Goal: Transaction & Acquisition: Obtain resource

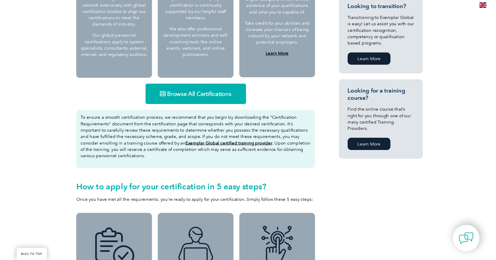
scroll to position [329, 0]
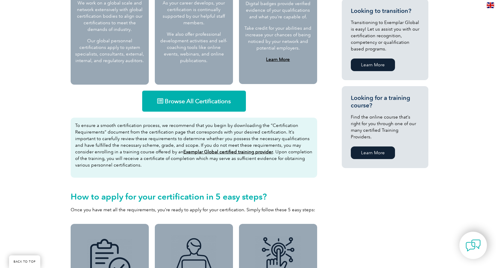
click at [195, 102] on span "Browse All Certifications" at bounding box center [198, 101] width 66 height 6
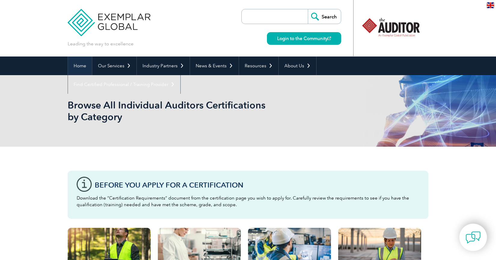
click at [80, 67] on link "Home" at bounding box center [80, 65] width 24 height 19
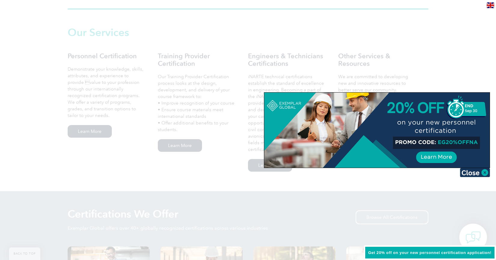
scroll to position [406, 0]
click at [485, 169] on img at bounding box center [475, 172] width 30 height 9
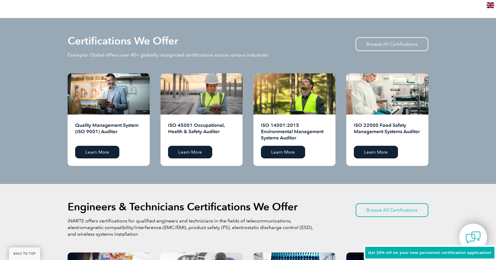
scroll to position [579, 0]
click at [283, 151] on link "Learn More" at bounding box center [283, 151] width 44 height 13
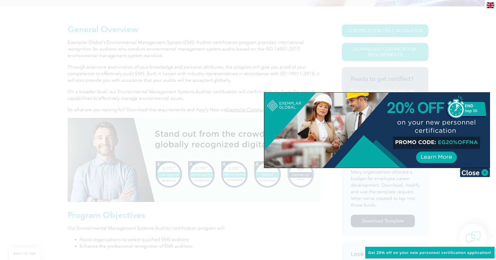
scroll to position [144, 0]
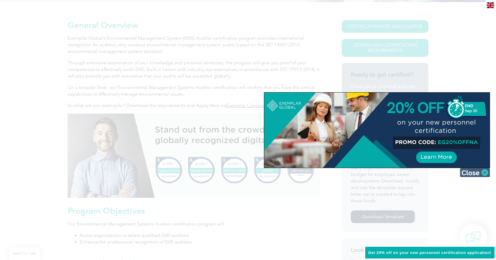
click at [485, 172] on img at bounding box center [475, 172] width 30 height 9
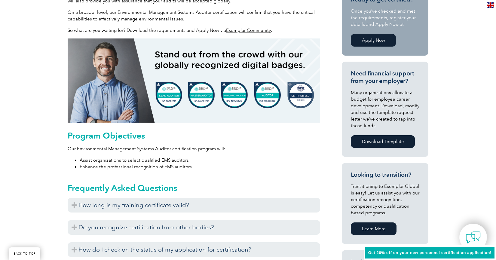
scroll to position [220, 0]
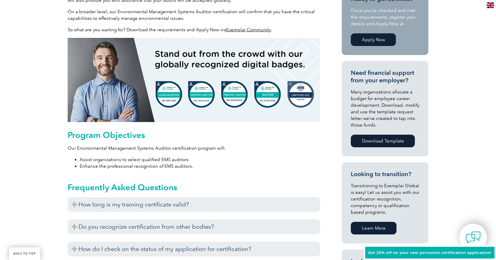
click at [377, 140] on link "Download Template" at bounding box center [383, 141] width 64 height 13
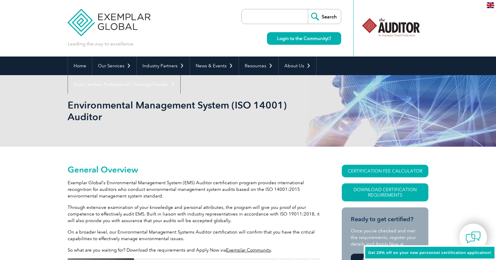
scroll to position [0, 0]
